Goal: Task Accomplishment & Management: Manage account settings

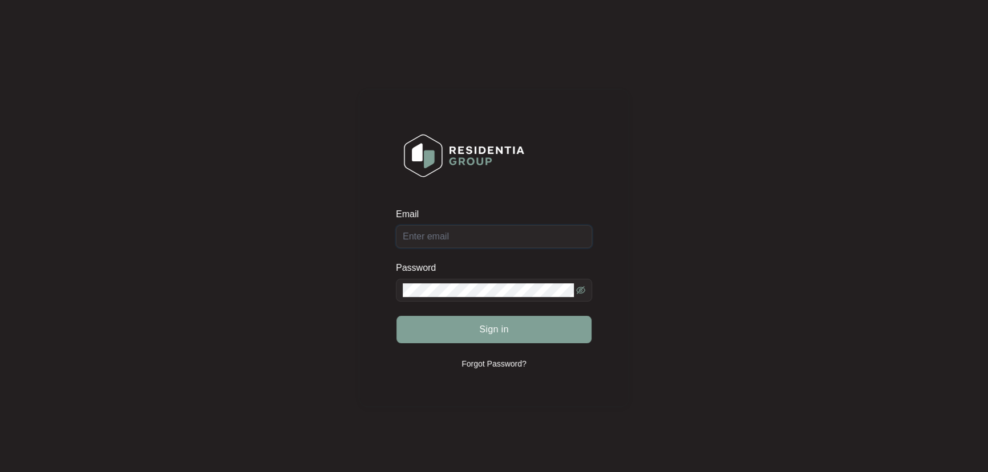
type input "[EMAIL_ADDRESS][DOMAIN_NAME]"
click at [517, 331] on div "Sign in" at bounding box center [494, 329] width 196 height 29
click at [505, 330] on span "Sign in" at bounding box center [494, 330] width 30 height 14
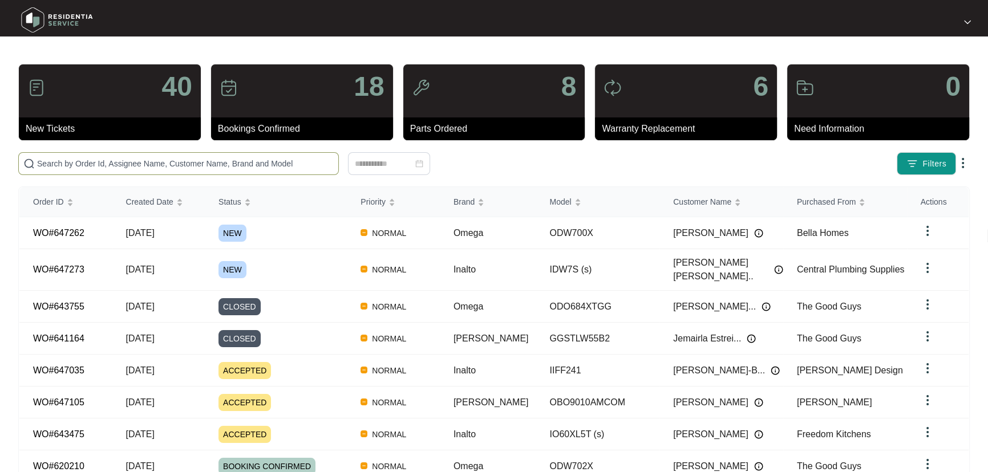
click at [211, 159] on input "text" at bounding box center [185, 163] width 297 height 13
paste input "647262"
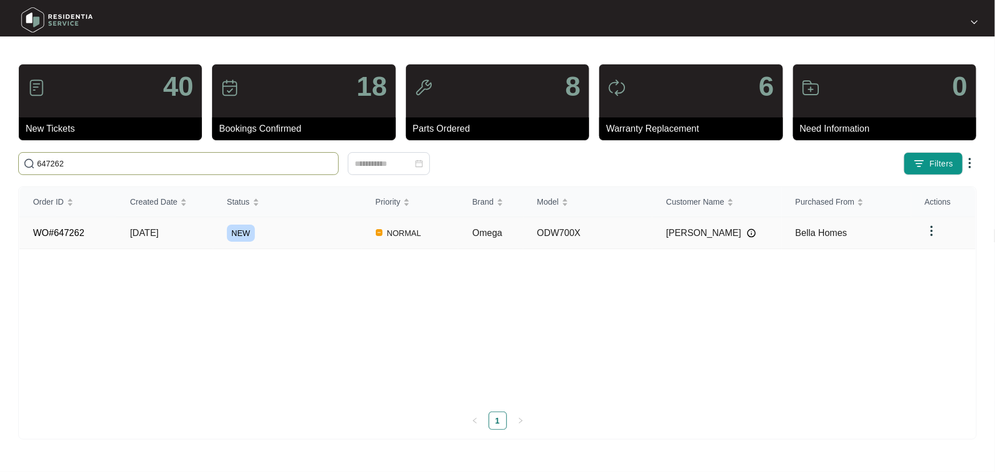
type input "647262"
click at [331, 230] on div "NEW" at bounding box center [294, 233] width 135 height 17
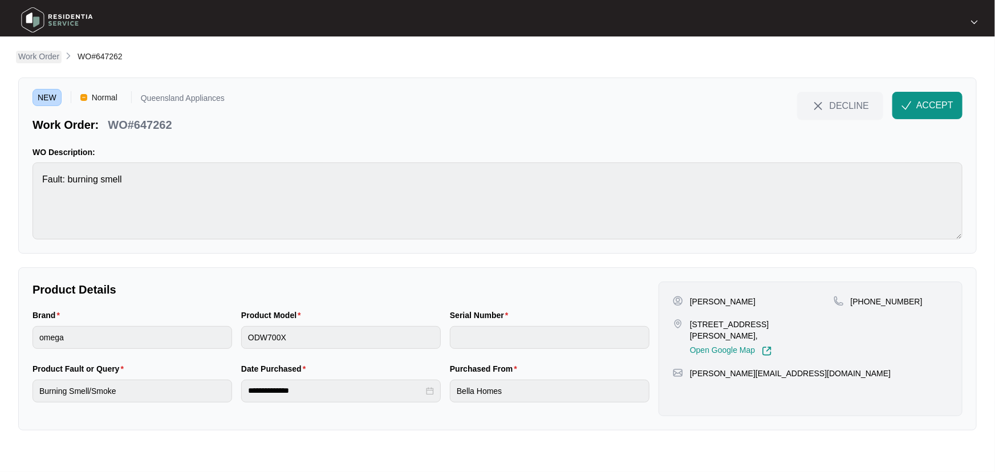
click at [58, 57] on p "Work Order" at bounding box center [38, 56] width 41 height 11
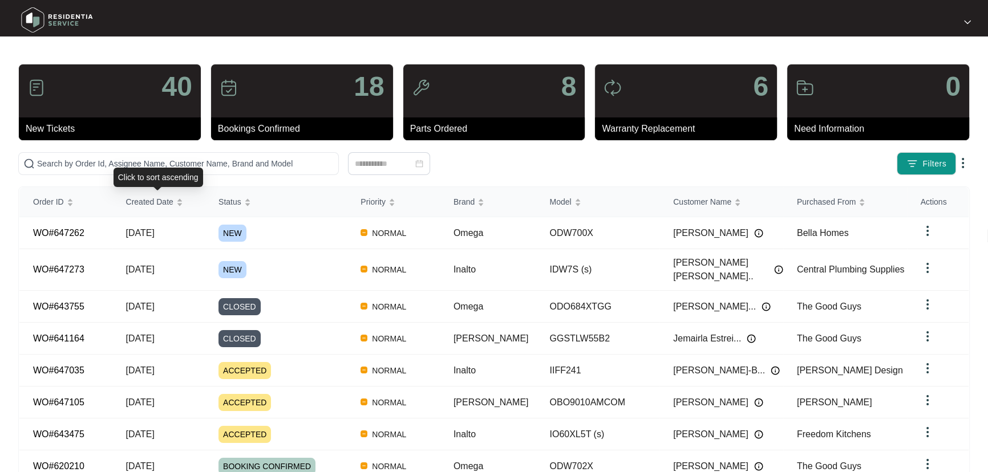
click at [183, 168] on div "Click to sort ascending" at bounding box center [159, 177] width 90 height 19
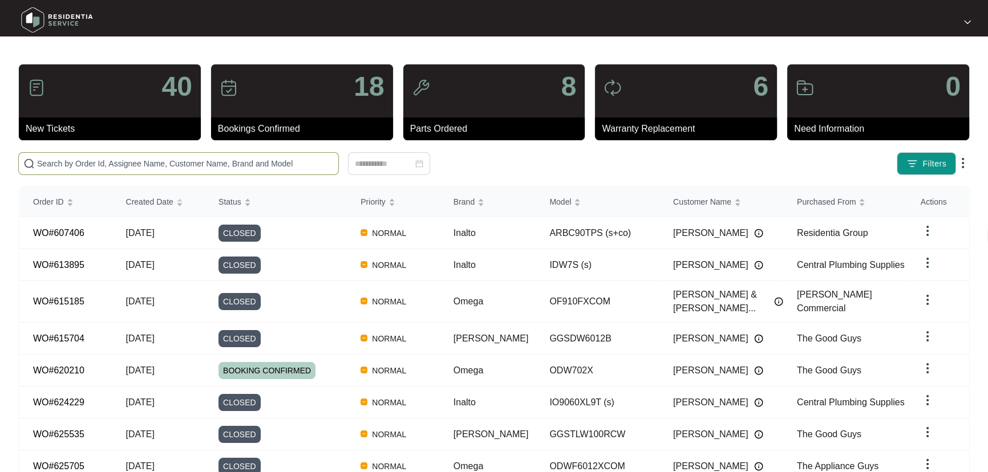
click at [200, 161] on input "text" at bounding box center [185, 163] width 297 height 13
paste input "647273"
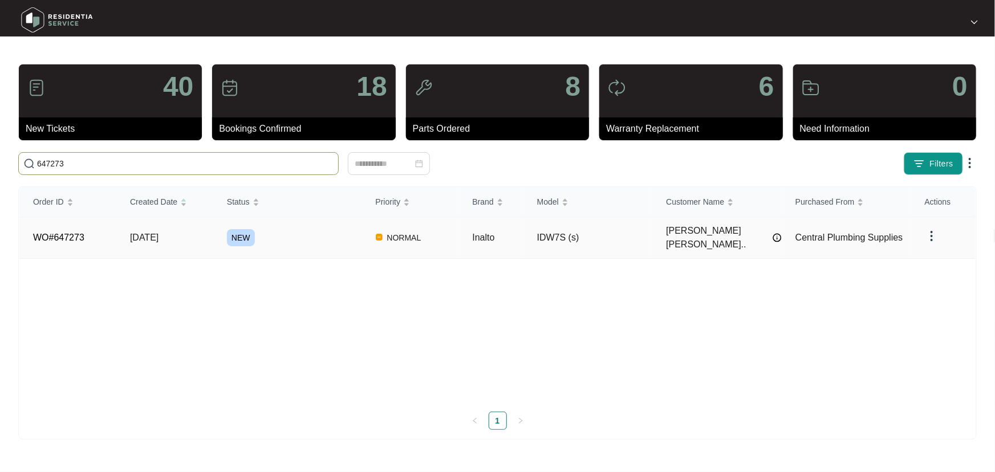
type input "647273"
click at [284, 235] on div "NEW" at bounding box center [294, 237] width 135 height 17
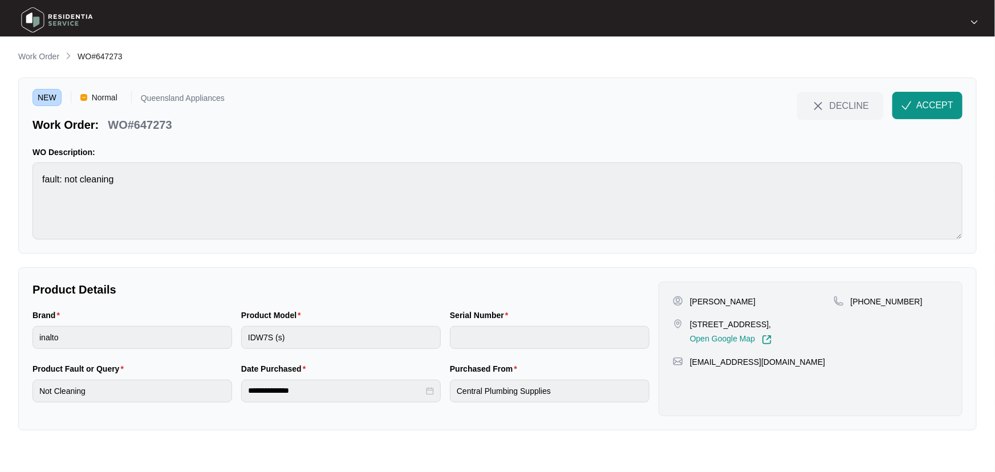
click at [772, 321] on p "[STREET_ADDRESS]," at bounding box center [731, 324] width 82 height 11
copy p "Yarrabilba"
